Goal: Task Accomplishment & Management: Use online tool/utility

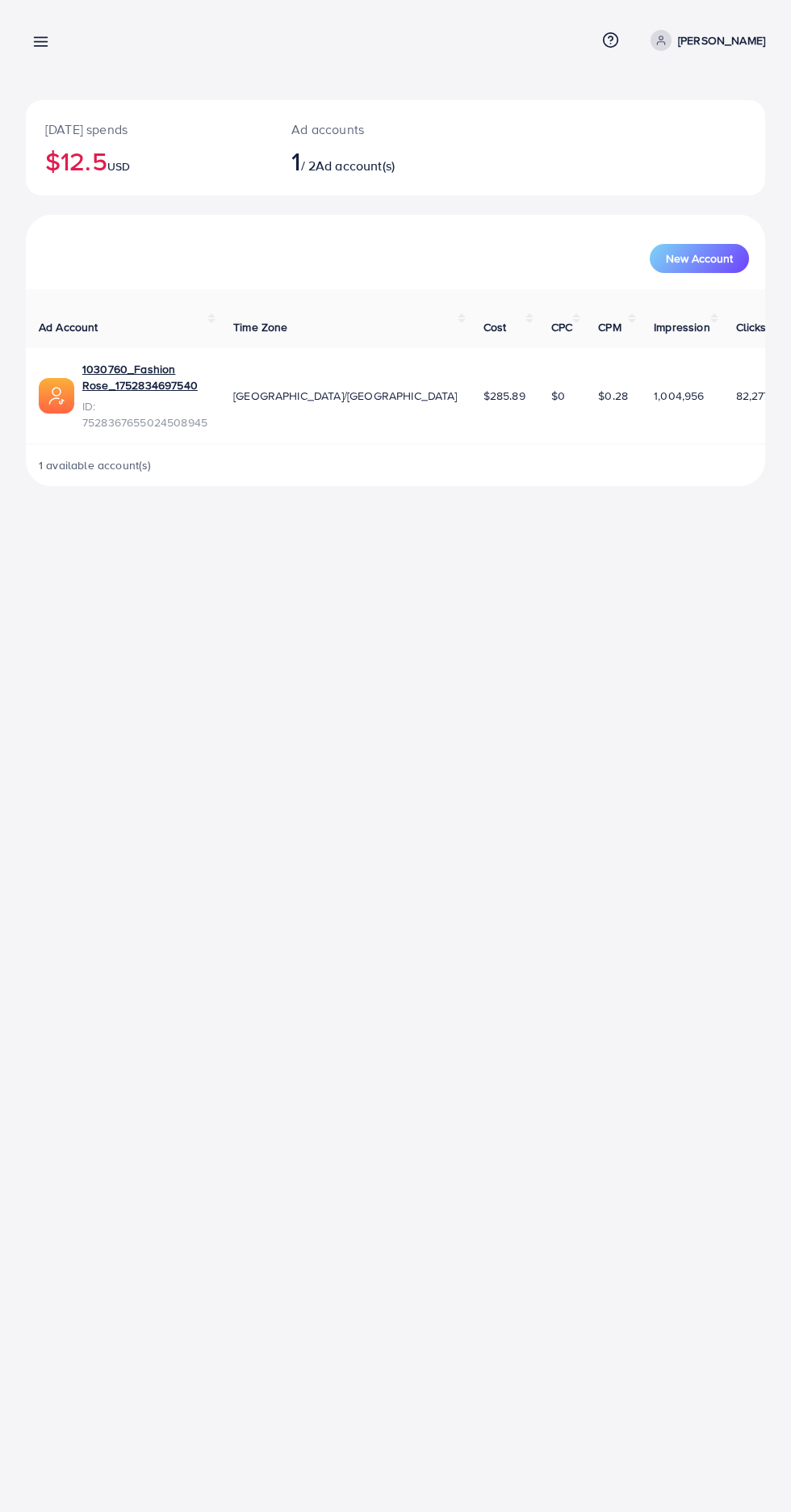
click at [40, 38] on line at bounding box center [41, 38] width 13 height 0
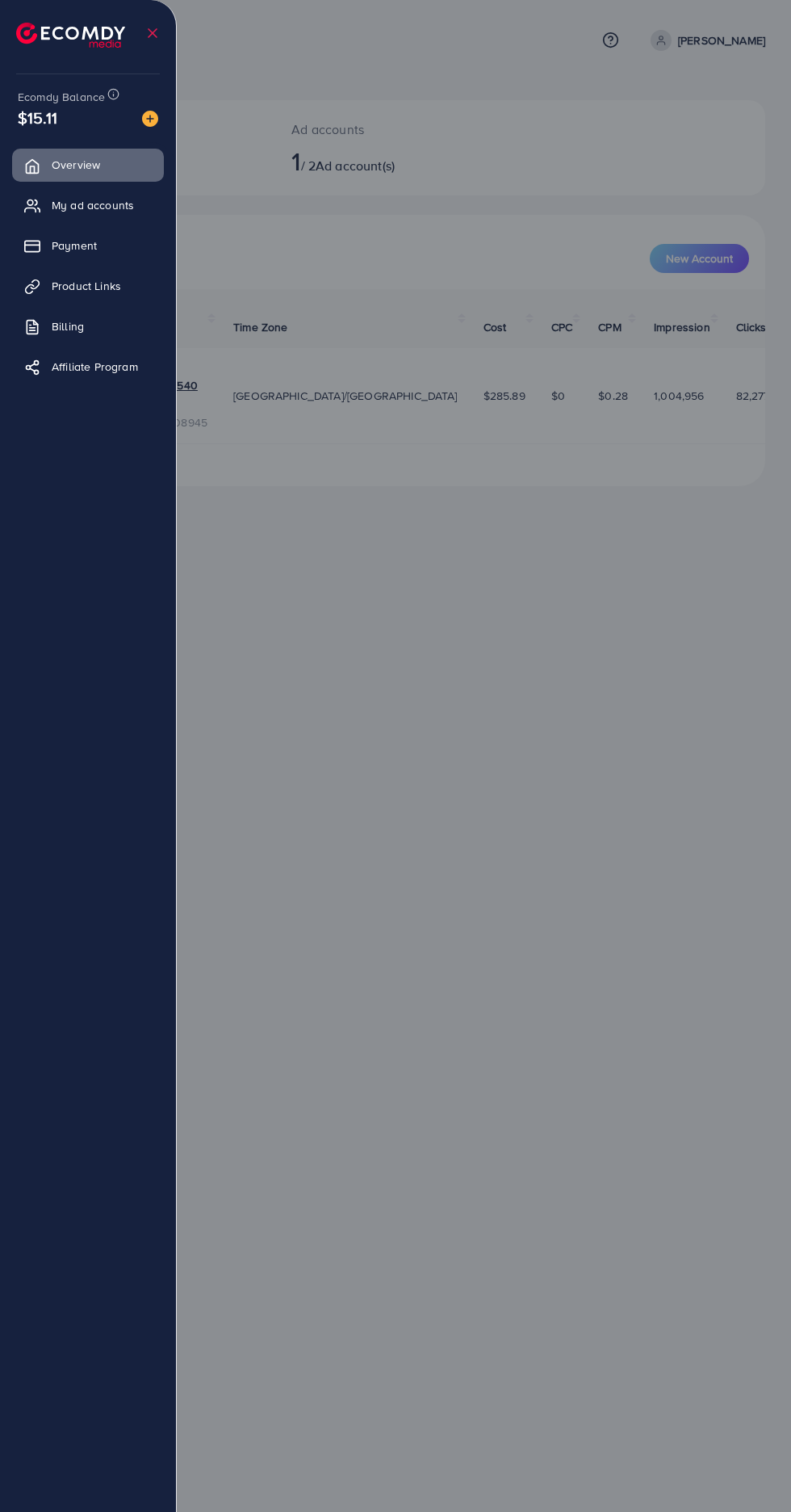
click at [49, 279] on link "Product Links" at bounding box center [88, 286] width 152 height 33
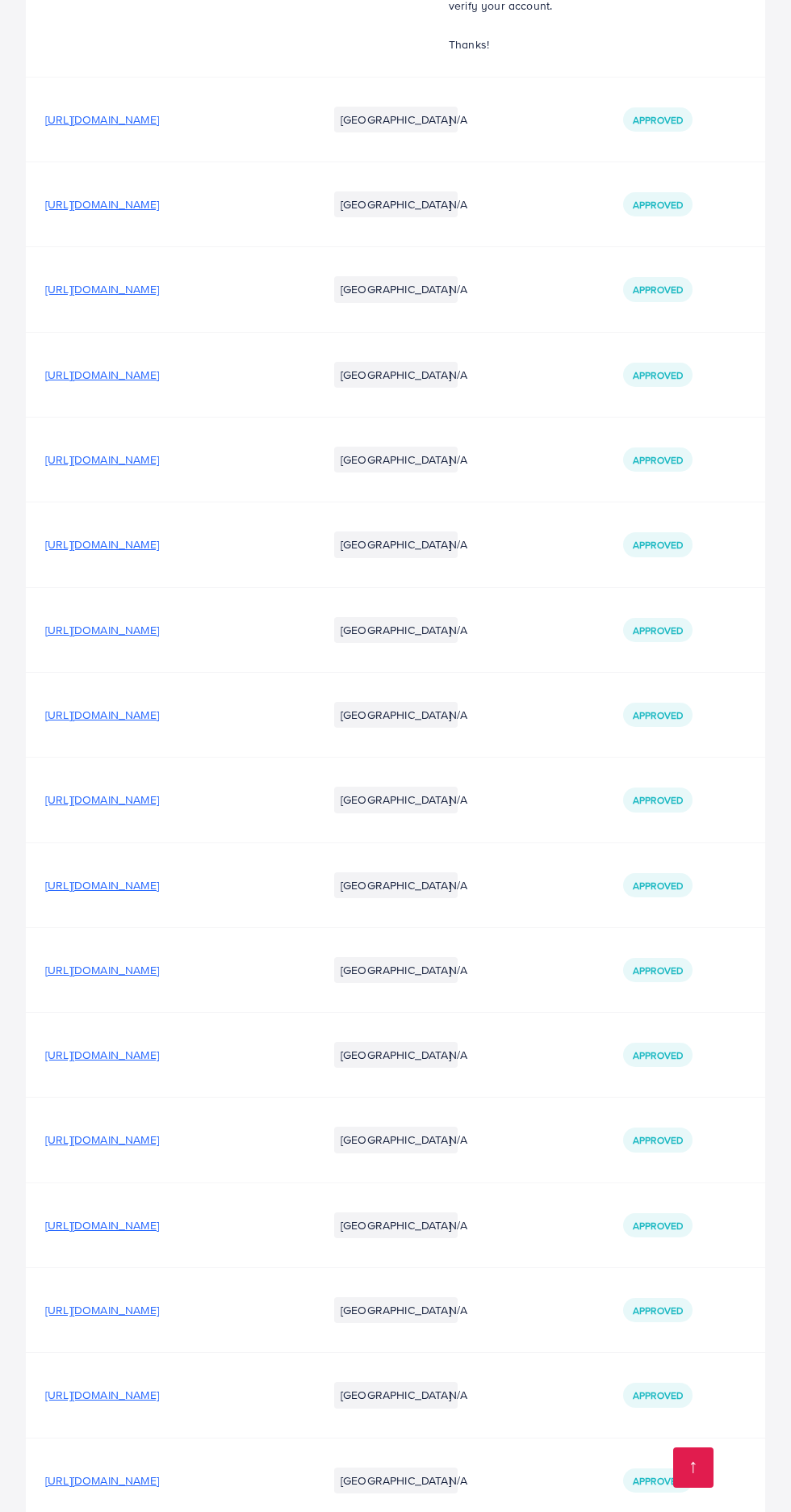
scroll to position [927, 0]
